Goal: Information Seeking & Learning: Learn about a topic

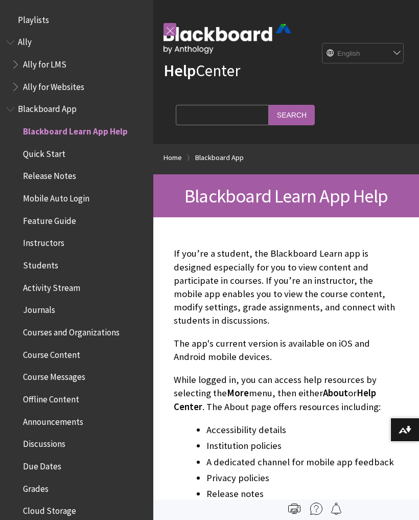
scroll to position [106, 0]
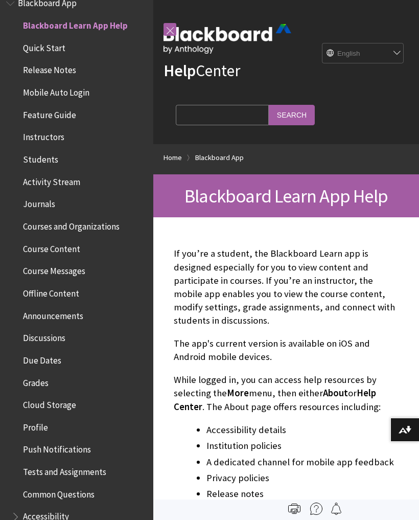
click at [374, 55] on select "English عربية Català Cymraeg Deutsch Español Suomi Français עברית Italiano 日本語 …" at bounding box center [363, 53] width 82 height 20
select select "/ar-sa/Blackboard_App"
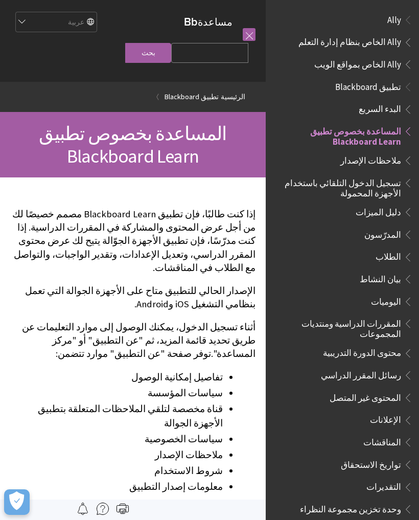
click at [403, 89] on span "Book outline for Blackboard App Help" at bounding box center [406, 84] width 11 height 13
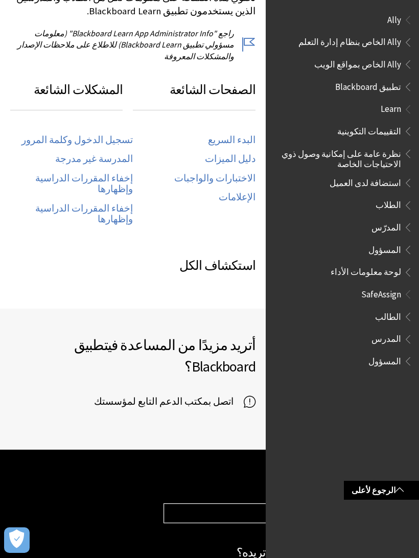
scroll to position [511, 0]
click at [131, 135] on link "تسجيل الدخول وكلمة المرور" at bounding box center [76, 141] width 111 height 12
